Goal: Task Accomplishment & Management: Manage account settings

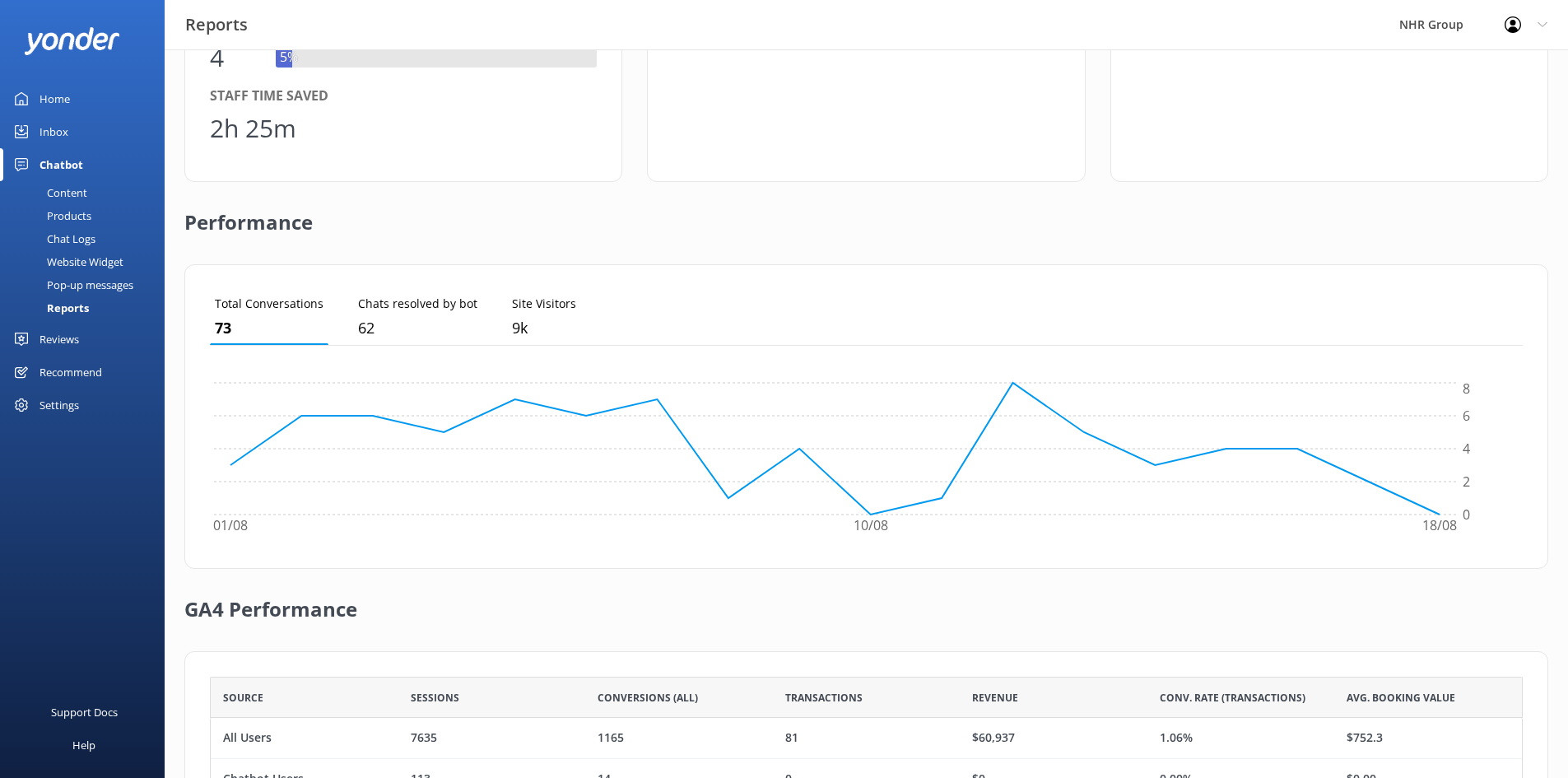
scroll to position [153, 1301]
click at [52, 121] on div "Inbox" at bounding box center [54, 131] width 29 height 33
